Goal: Find specific page/section

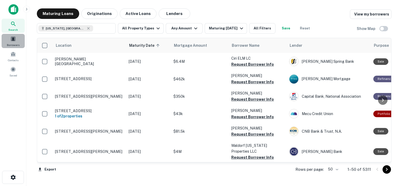
click at [13, 40] on span at bounding box center [13, 39] width 6 height 6
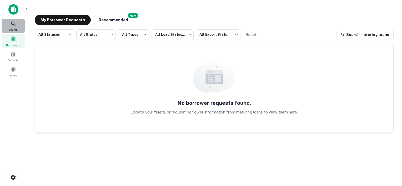
click at [14, 31] on span "Search" at bounding box center [13, 30] width 9 height 4
